Goal: Task Accomplishment & Management: Complete application form

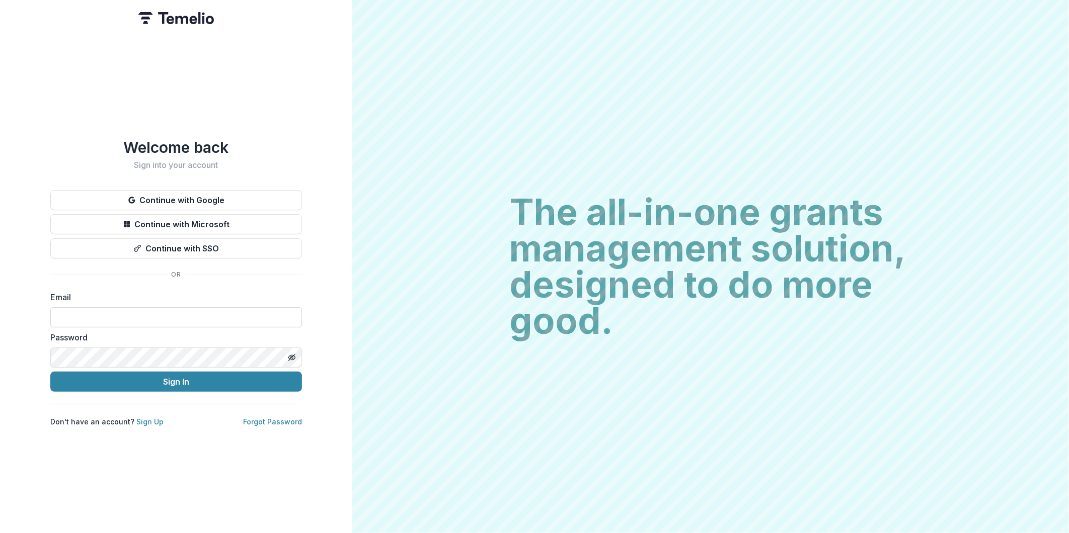
click at [212, 319] on input at bounding box center [176, 317] width 252 height 20
click at [185, 242] on button "Continue with SSO" at bounding box center [176, 248] width 252 height 20
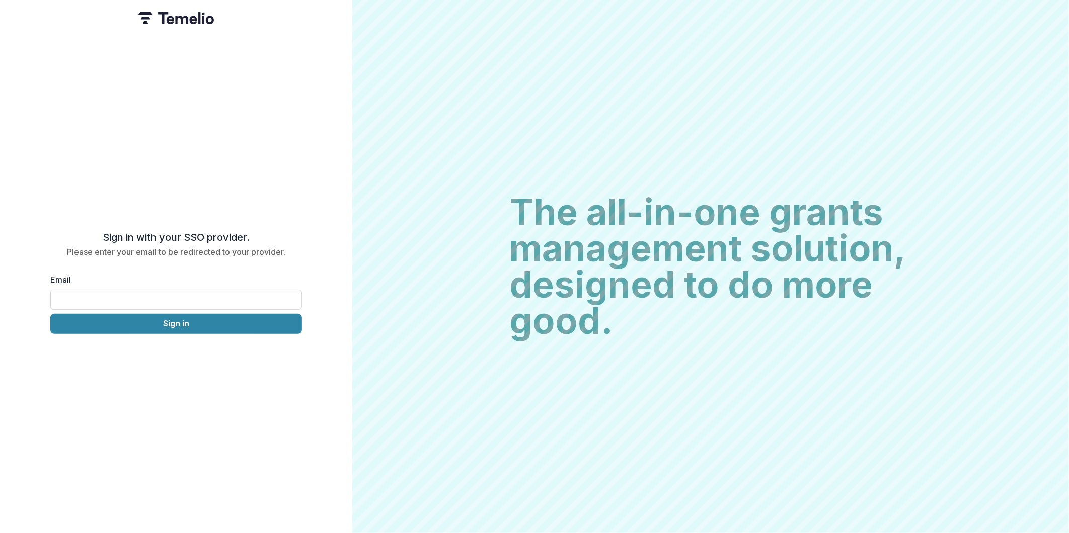
click at [172, 297] on input "Email" at bounding box center [176, 300] width 252 height 20
type input "**********"
click at [177, 328] on button "Sign in" at bounding box center [176, 324] width 252 height 20
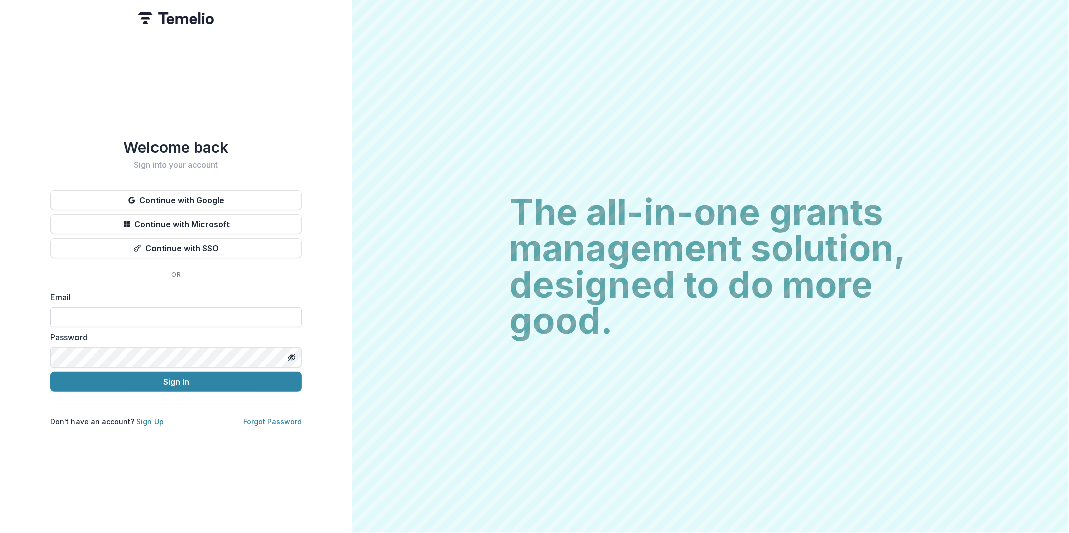
click at [167, 313] on input at bounding box center [176, 317] width 252 height 20
type input "**********"
click at [179, 376] on button "Sign In" at bounding box center [176, 382] width 252 height 20
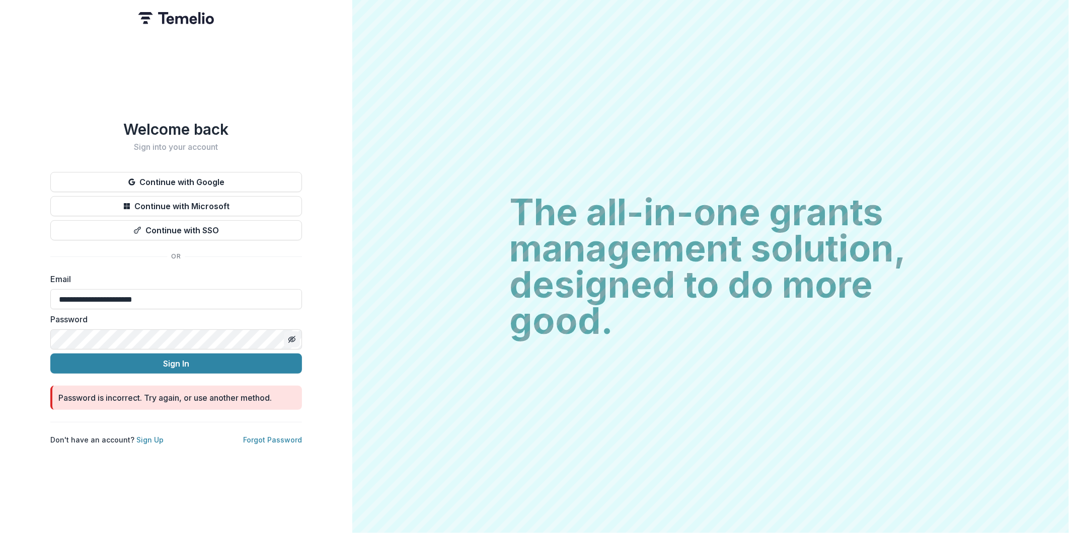
click at [286, 332] on button "Toggle password visibility" at bounding box center [292, 340] width 16 height 16
click at [233, 354] on button "Sign In" at bounding box center [176, 364] width 252 height 20
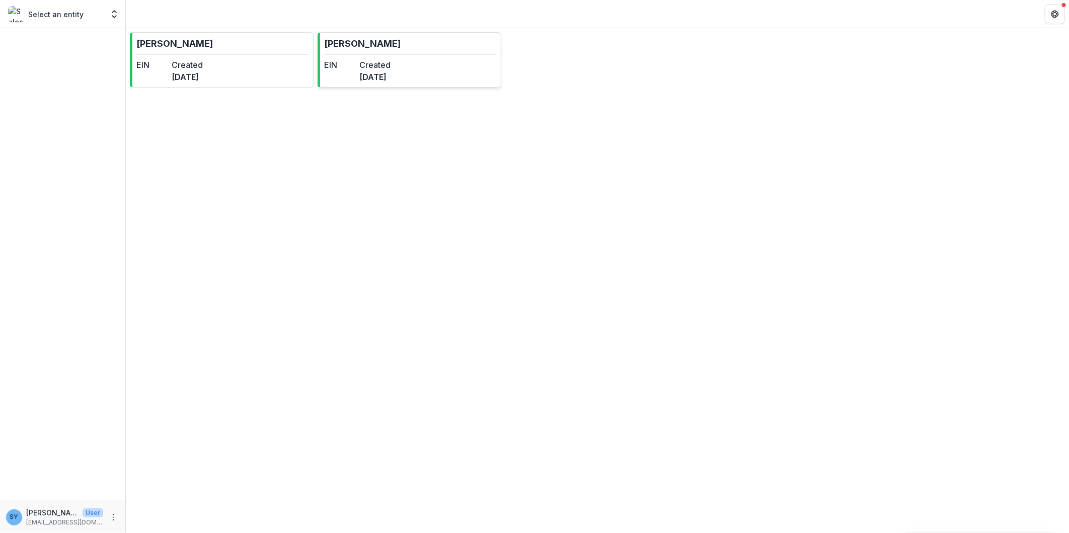
click at [390, 47] on link "[PERSON_NAME] EIN Created [DATE]" at bounding box center [409, 59] width 184 height 55
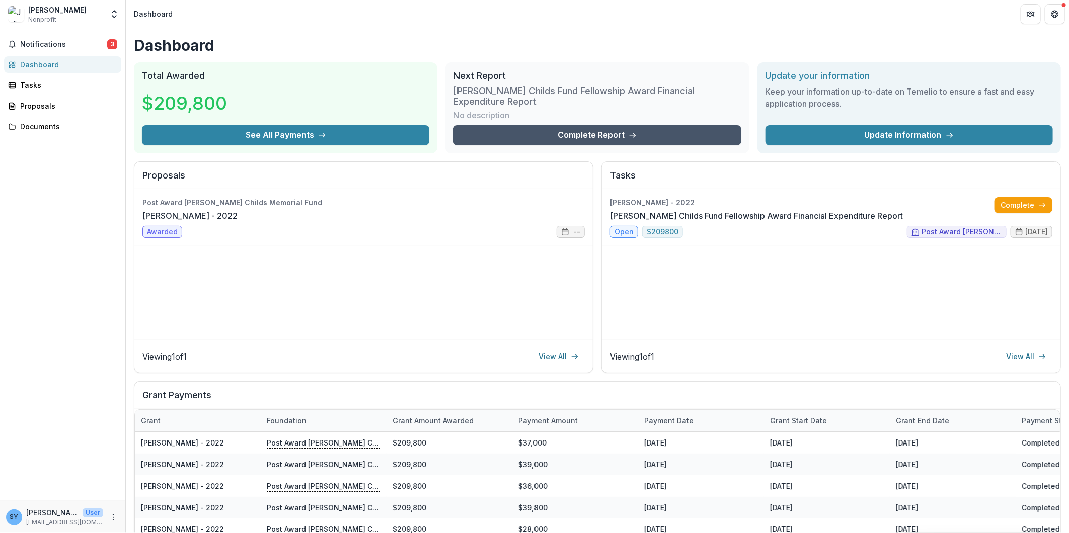
click at [599, 131] on link "Complete Report" at bounding box center [596, 135] width 287 height 20
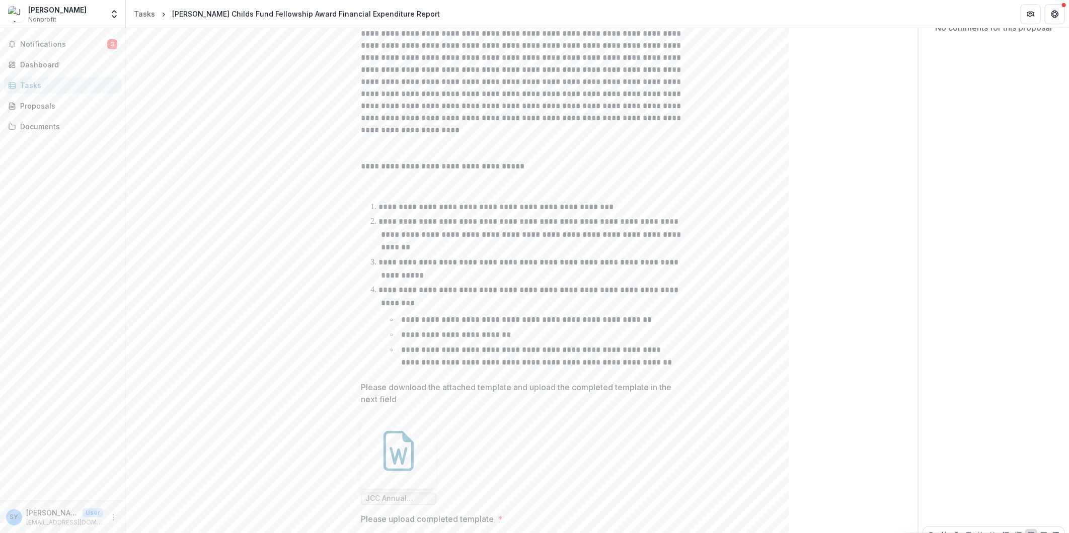
scroll to position [240, 0]
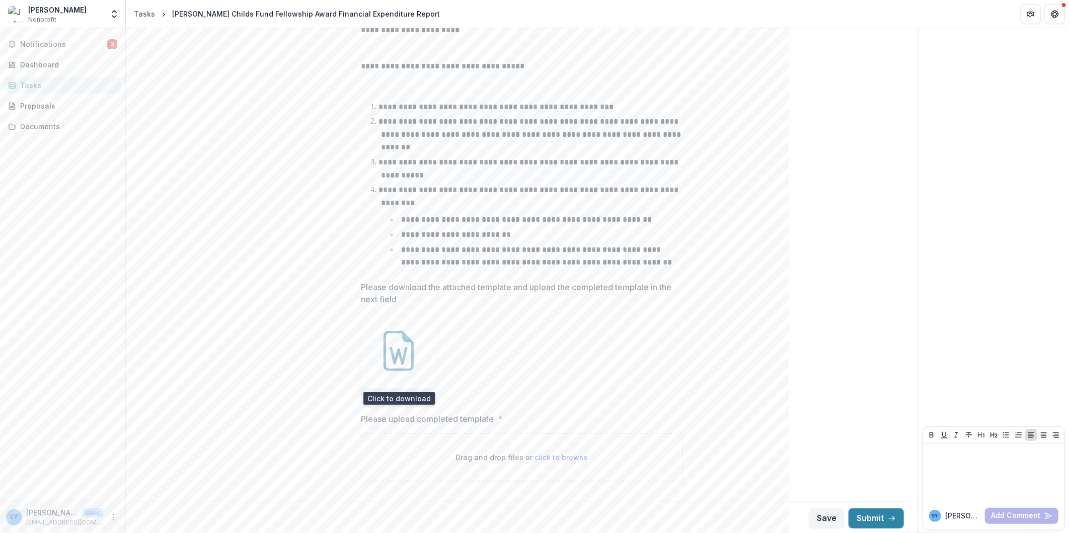
click at [414, 366] on icon at bounding box center [398, 351] width 40 height 40
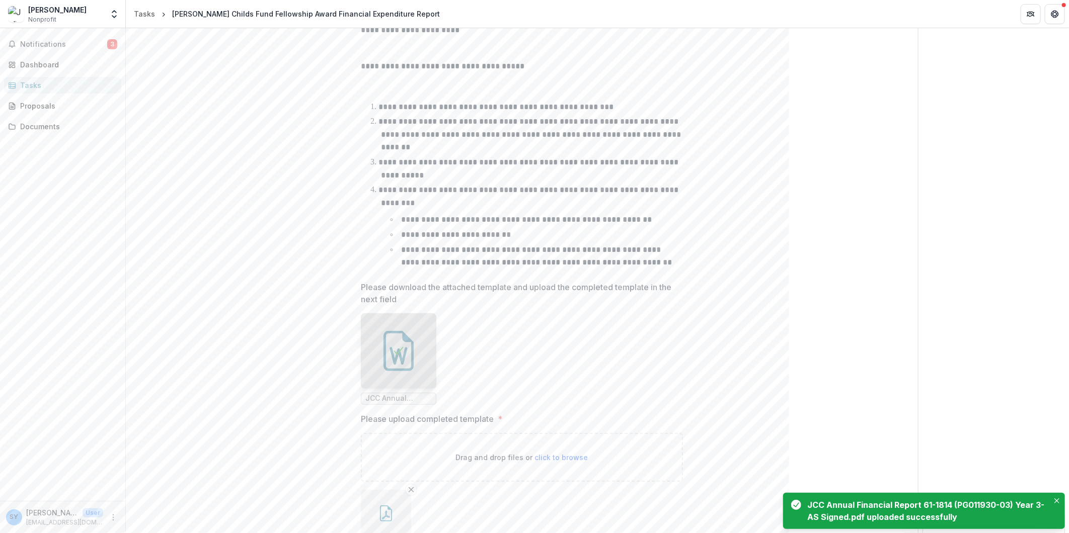
scroll to position [322, 0]
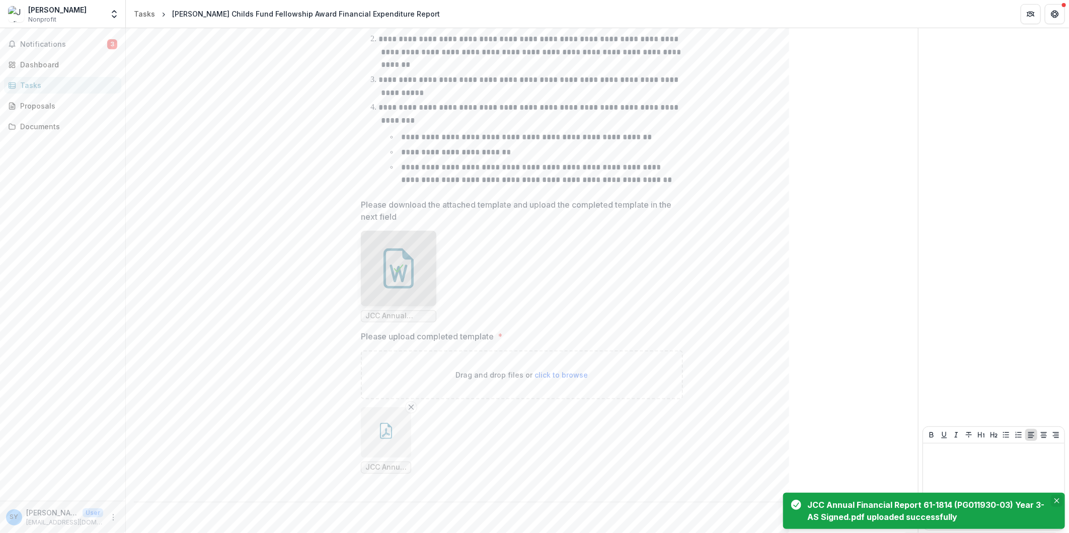
click at [1058, 499] on icon "Close" at bounding box center [1056, 501] width 5 height 5
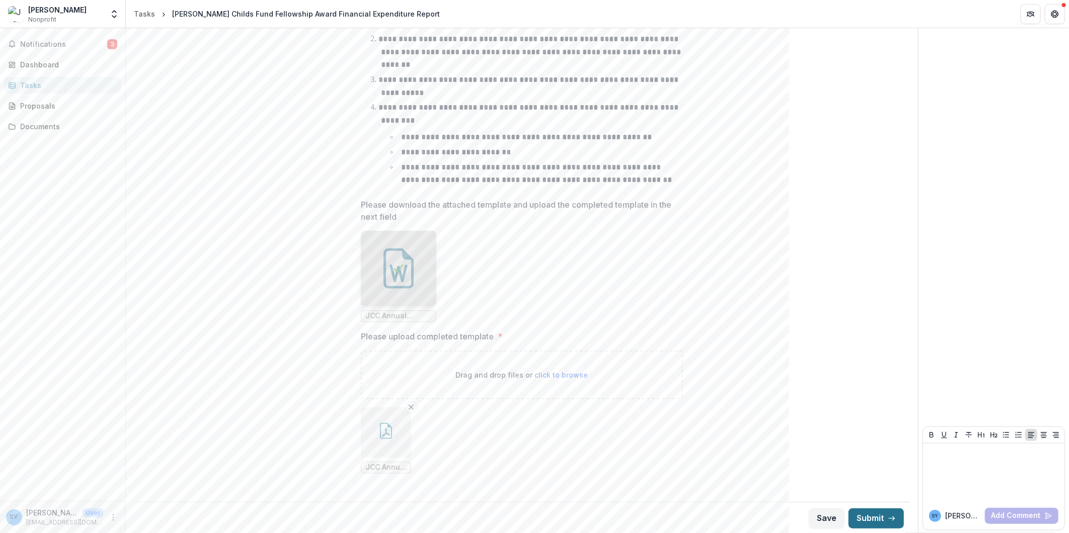
click at [882, 510] on button "Submit" at bounding box center [875, 519] width 55 height 20
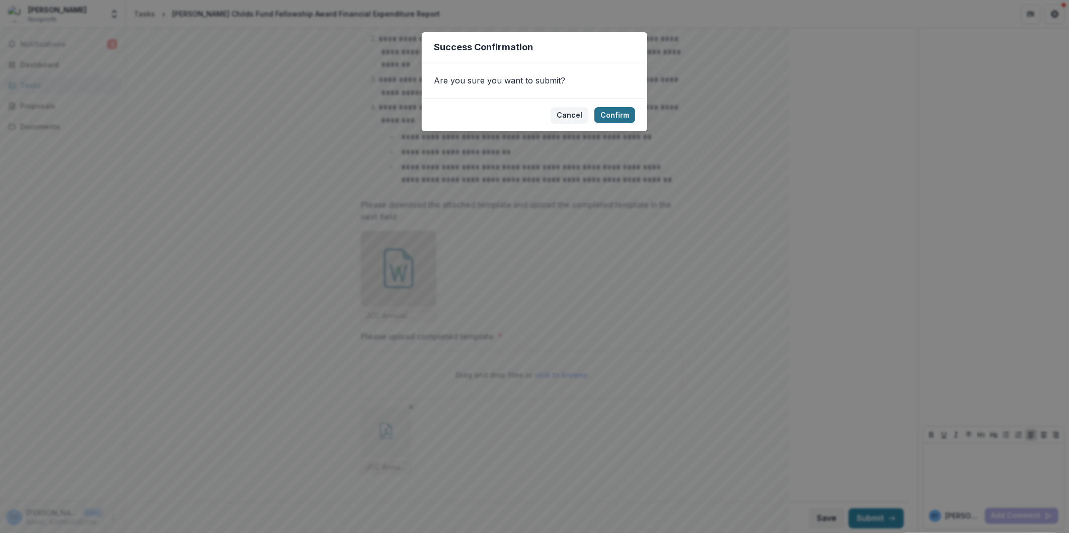
click at [609, 115] on button "Confirm" at bounding box center [614, 115] width 41 height 16
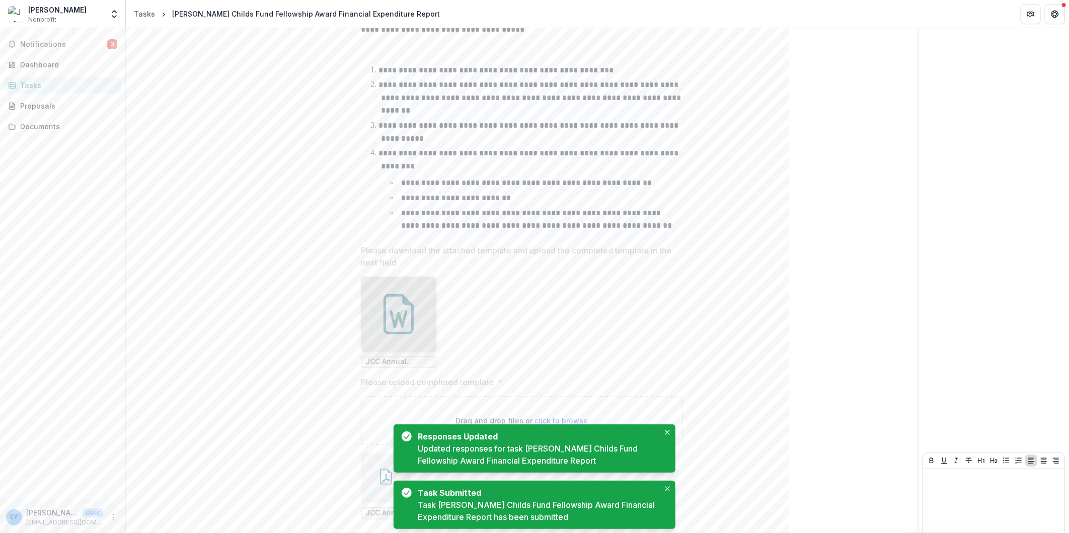
scroll to position [327, 0]
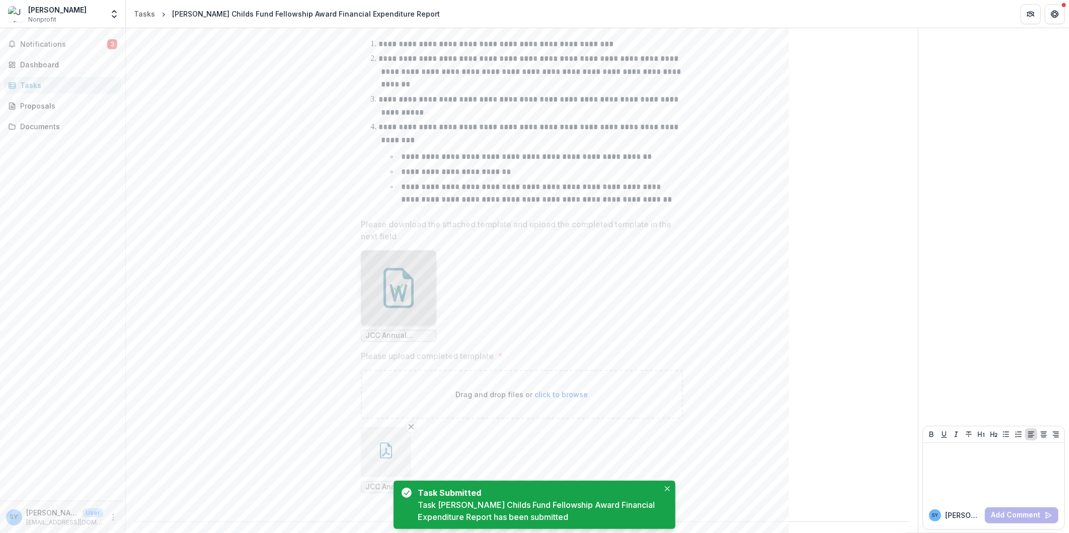
click at [383, 449] on icon "button" at bounding box center [386, 451] width 16 height 16
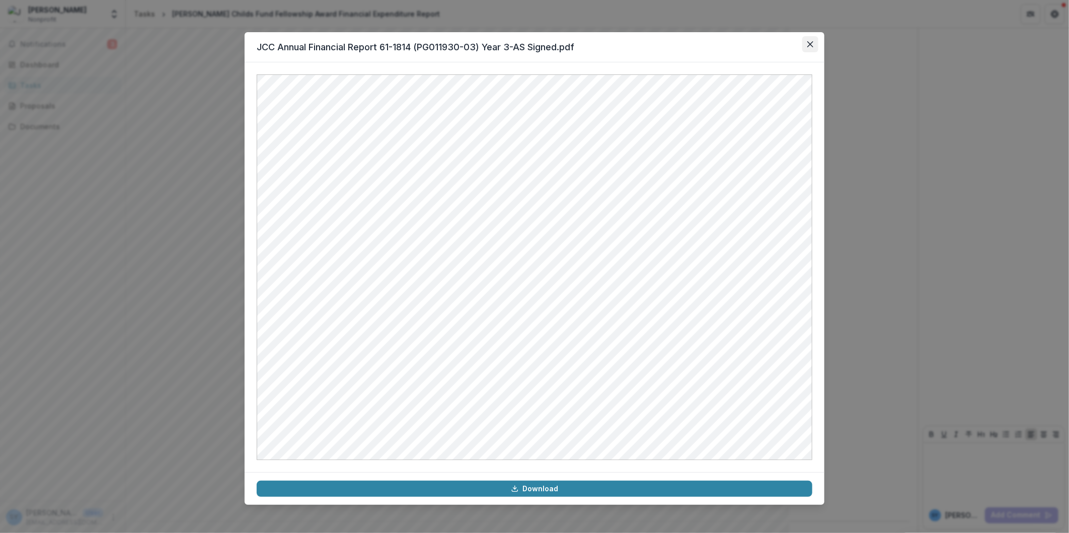
click at [810, 42] on icon "Close" at bounding box center [810, 44] width 6 height 6
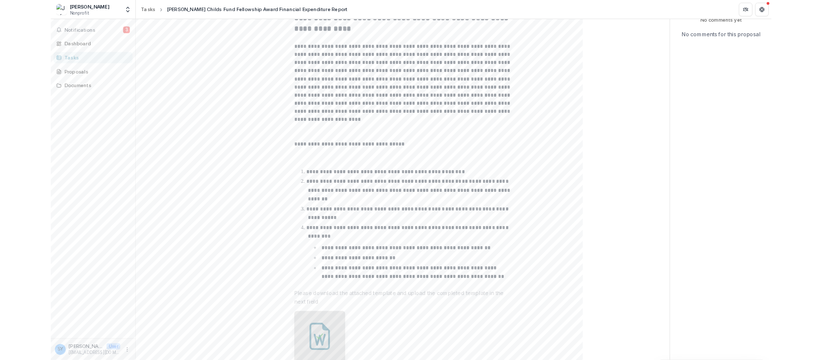
scroll to position [0, 0]
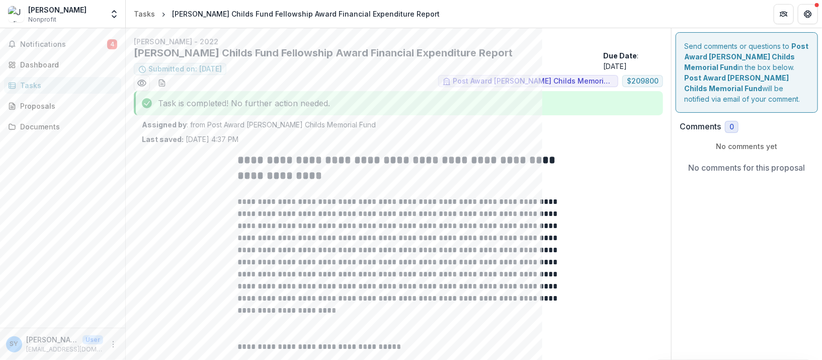
click at [601, 142] on div "Assigned by : from Post Award [PERSON_NAME] Childs Memorial Fund Last saved: [D…" at bounding box center [398, 131] width 513 height 25
drag, startPoint x: 313, startPoint y: 13, endPoint x: 422, endPoint y: 16, distance: 108.7
click at [422, 16] on header "Tasks [PERSON_NAME] Childs Fund Fellowship Award Financial Expenditure Report" at bounding box center [474, 14] width 696 height 28
copy div "Financial Expenditure Report"
